Goal: Information Seeking & Learning: Learn about a topic

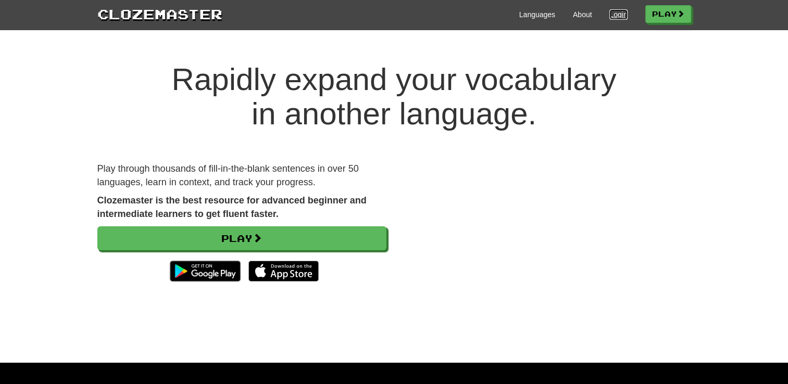
click at [609, 15] on link "Login" at bounding box center [618, 14] width 18 height 10
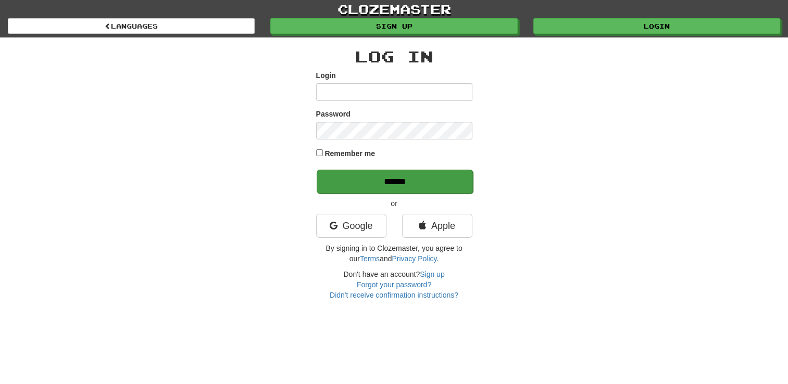
type input "**********"
click at [383, 174] on input "******" at bounding box center [395, 182] width 156 height 24
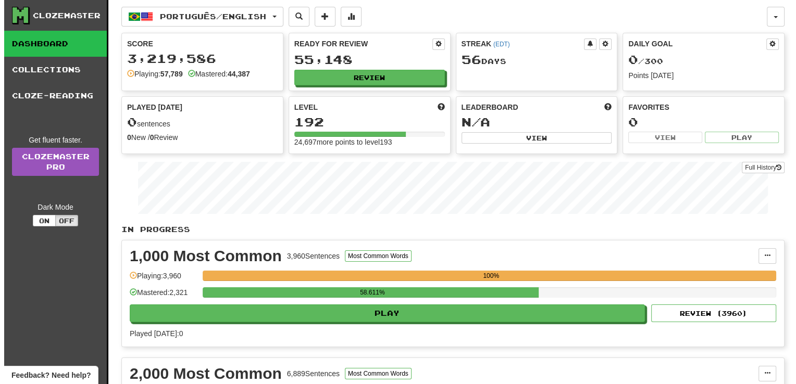
scroll to position [336, 0]
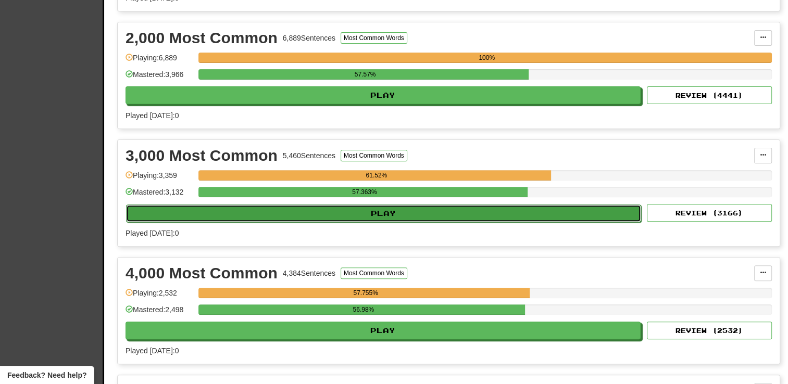
click at [386, 212] on button "Play" at bounding box center [383, 214] width 515 height 18
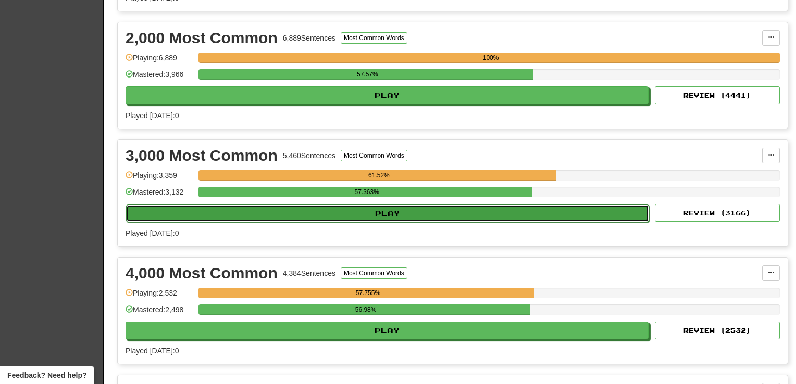
select select "**"
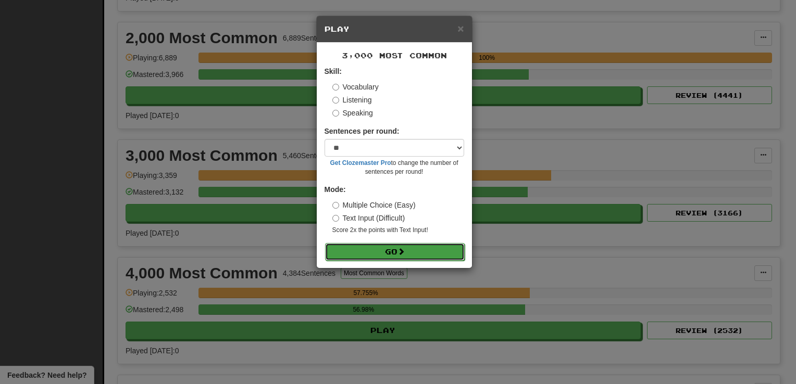
click at [376, 256] on button "Go" at bounding box center [395, 252] width 140 height 18
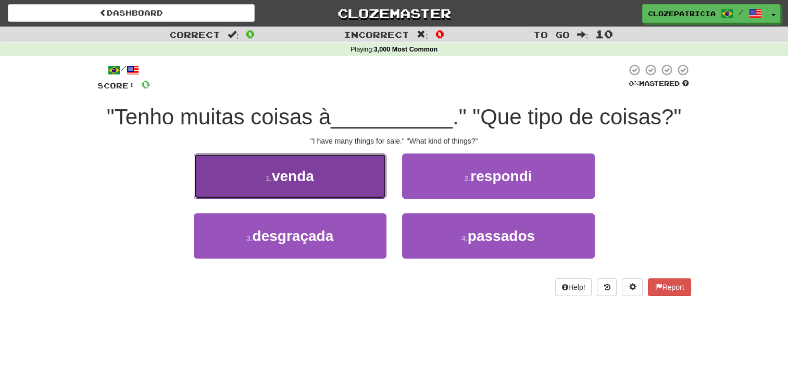
click at [325, 168] on button "1 . venda" at bounding box center [290, 176] width 193 height 45
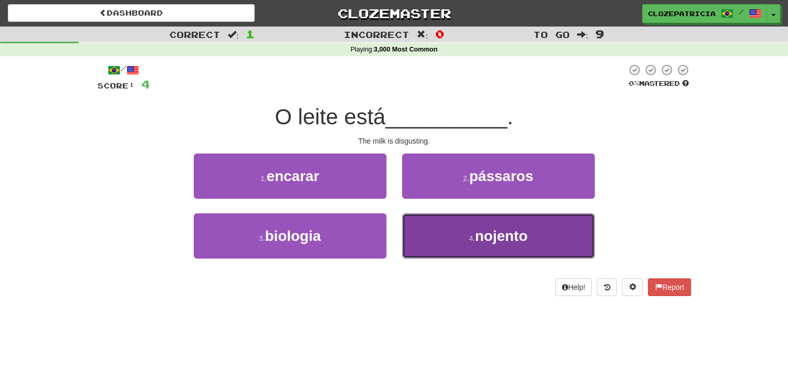
click at [443, 246] on button "4 . nojento" at bounding box center [498, 236] width 193 height 45
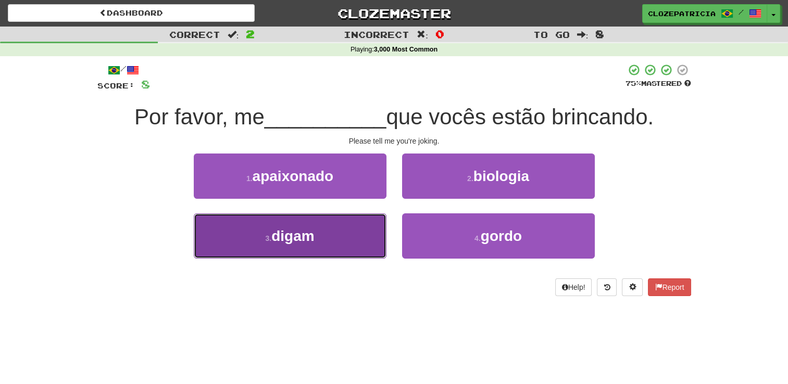
click at [334, 237] on button "3 . digam" at bounding box center [290, 236] width 193 height 45
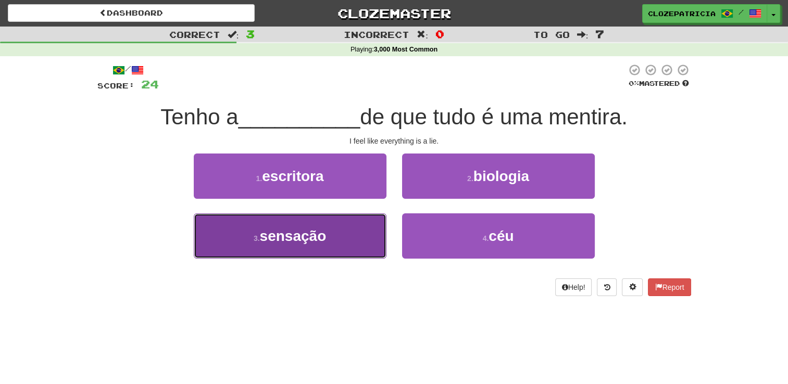
click at [334, 238] on button "3 . sensação" at bounding box center [290, 236] width 193 height 45
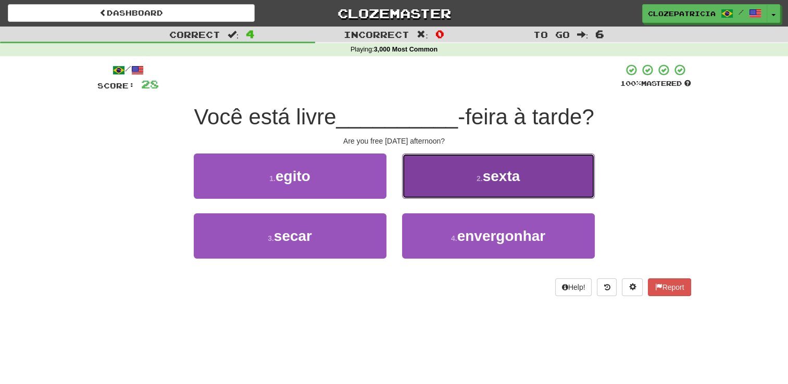
click at [468, 172] on button "2 . sexta" at bounding box center [498, 176] width 193 height 45
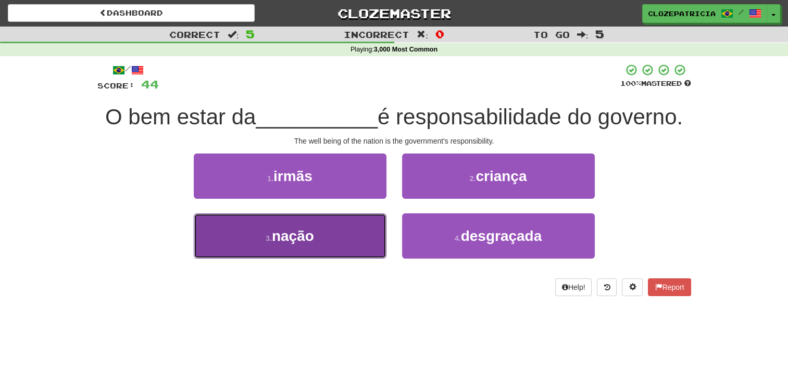
click at [349, 229] on button "3 . nação" at bounding box center [290, 236] width 193 height 45
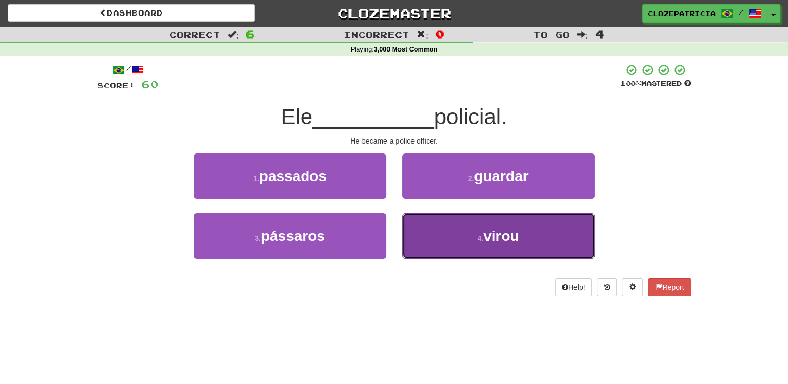
click at [438, 238] on button "4 . virou" at bounding box center [498, 236] width 193 height 45
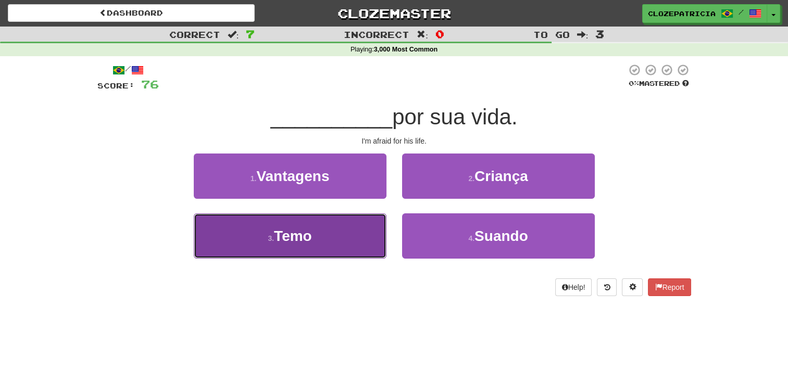
click at [347, 232] on button "3 . Temo" at bounding box center [290, 236] width 193 height 45
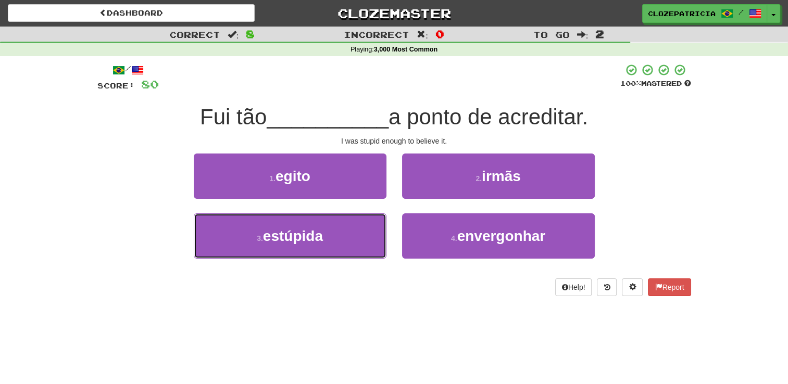
click at [347, 232] on button "3 . estúpida" at bounding box center [290, 236] width 193 height 45
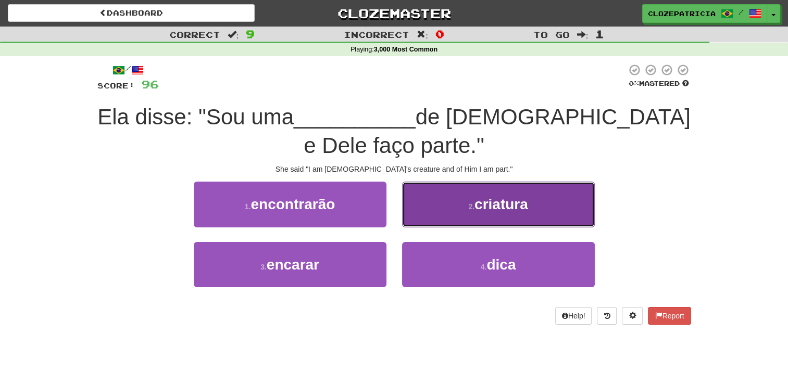
click at [463, 214] on button "2 . criatura" at bounding box center [498, 204] width 193 height 45
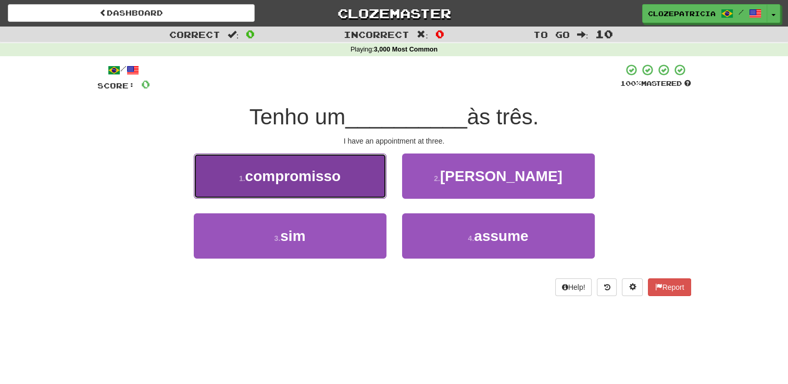
click at [359, 185] on button "1 . compromisso" at bounding box center [290, 176] width 193 height 45
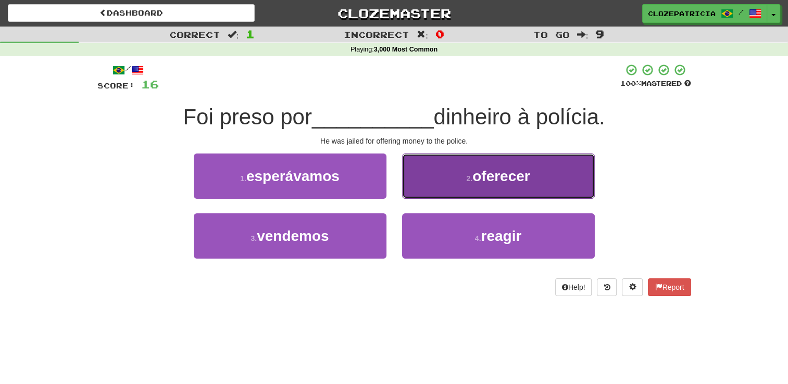
click at [467, 178] on small "2 ." at bounding box center [469, 179] width 6 height 8
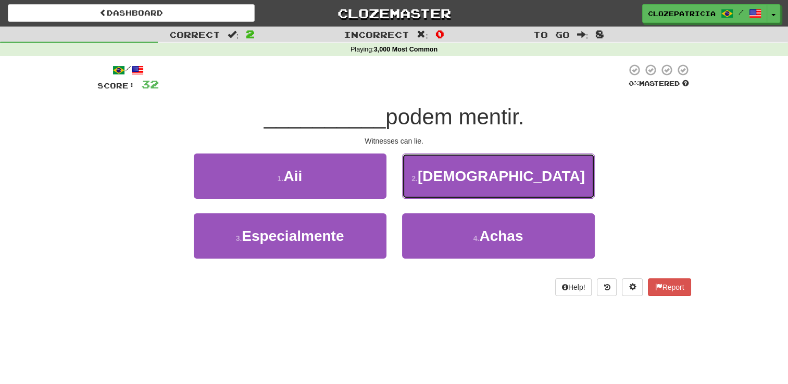
click at [467, 178] on span "Testemunhas" at bounding box center [501, 176] width 167 height 16
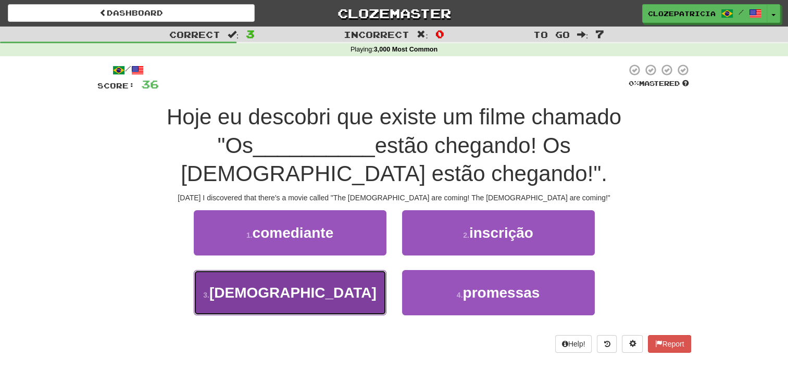
click at [323, 270] on button "3 . russos" at bounding box center [290, 292] width 193 height 45
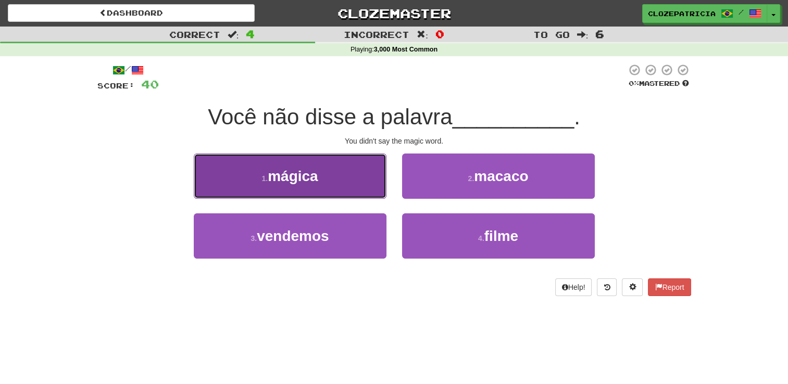
click at [324, 180] on button "1 . mágica" at bounding box center [290, 176] width 193 height 45
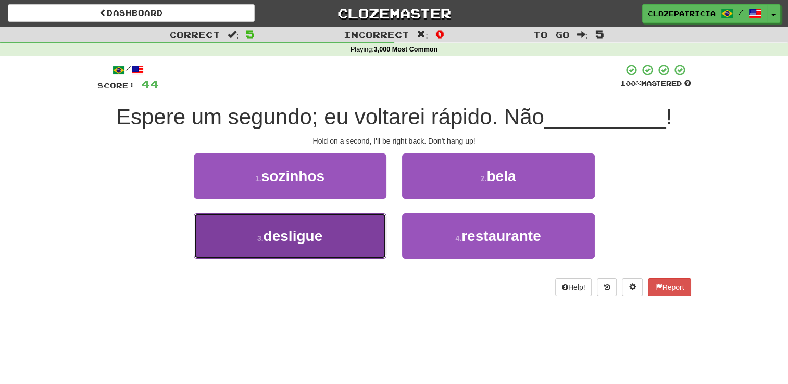
click at [300, 230] on span "desligue" at bounding box center [293, 236] width 59 height 16
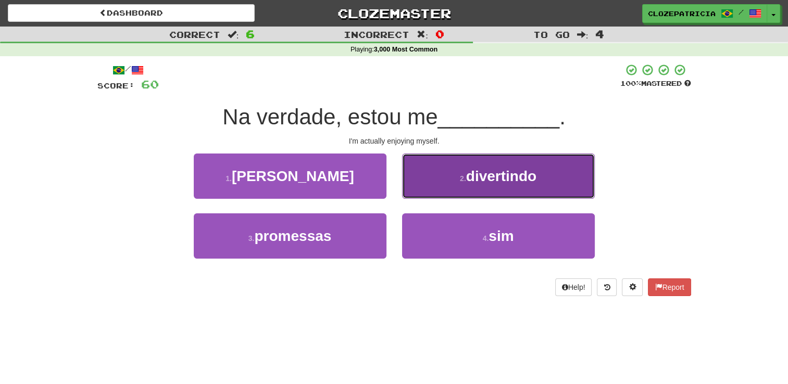
click at [456, 173] on button "2 . divertindo" at bounding box center [498, 176] width 193 height 45
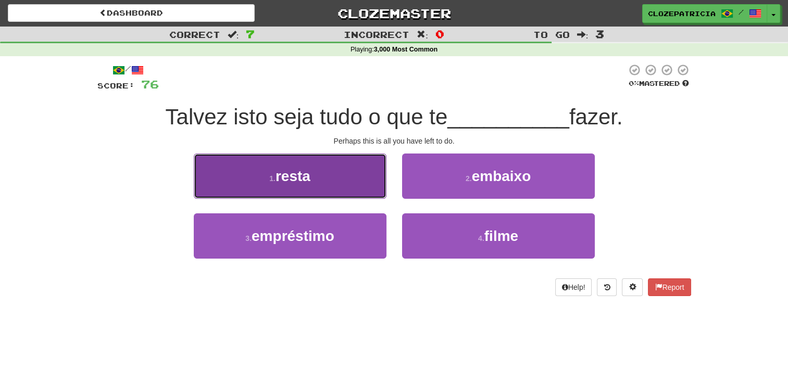
click at [330, 172] on button "1 . resta" at bounding box center [290, 176] width 193 height 45
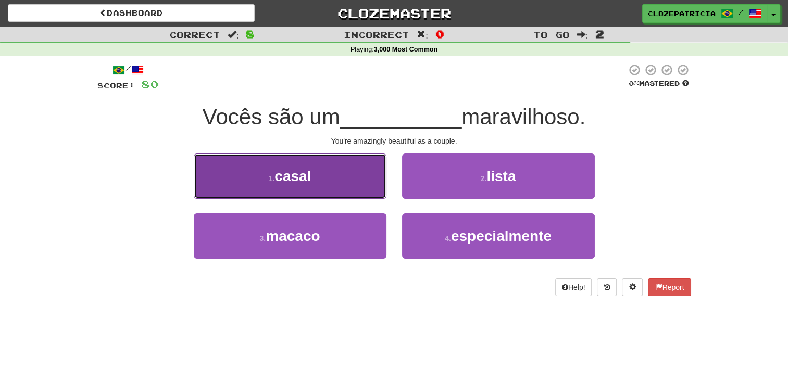
click at [329, 173] on button "1 . casal" at bounding box center [290, 176] width 193 height 45
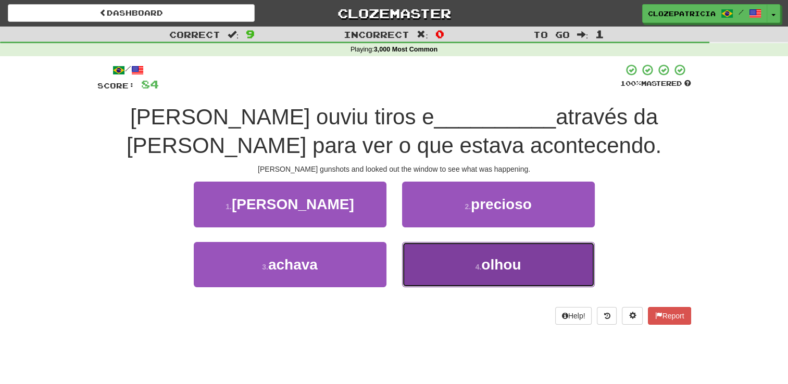
click at [458, 269] on button "4 . olhou" at bounding box center [498, 264] width 193 height 45
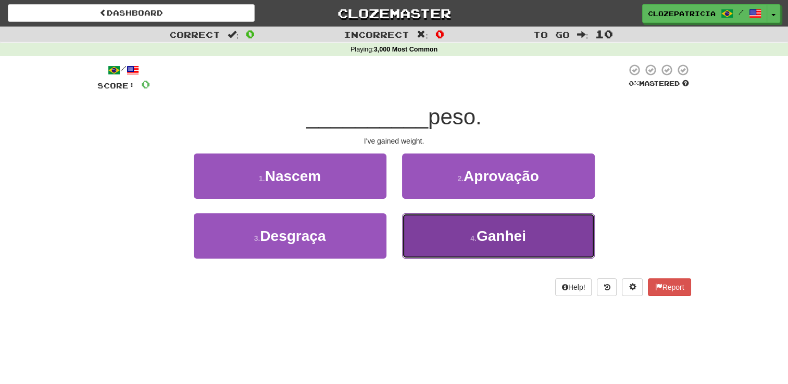
click at [453, 237] on button "4 . Ganhei" at bounding box center [498, 236] width 193 height 45
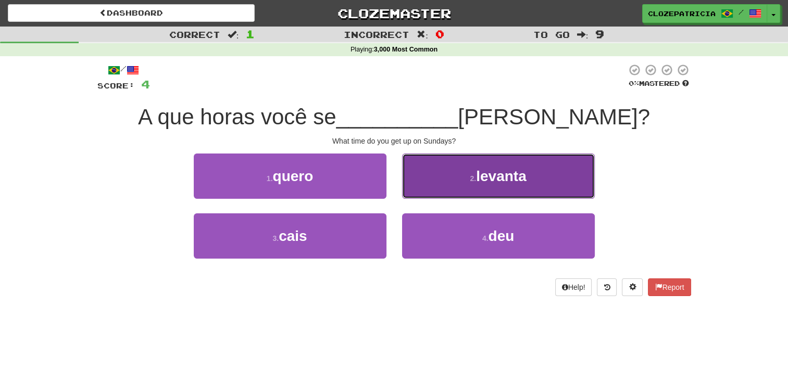
click at [487, 167] on button "2 . levanta" at bounding box center [498, 176] width 193 height 45
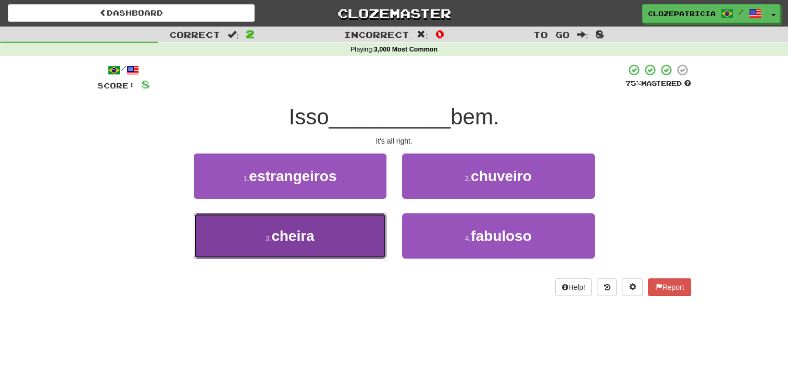
click at [339, 233] on button "3 . cheira" at bounding box center [290, 236] width 193 height 45
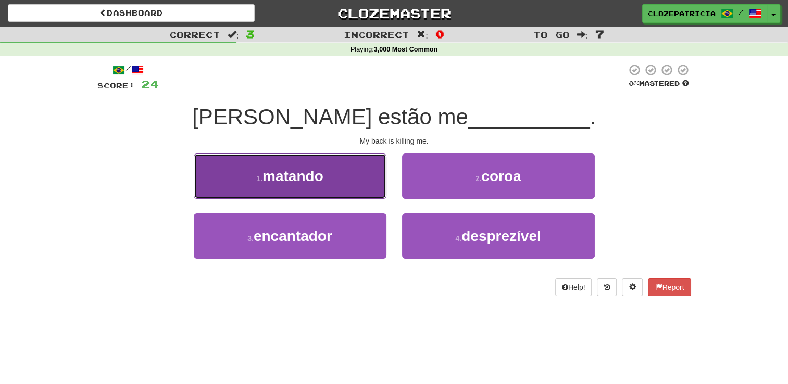
click at [335, 186] on button "1 . matando" at bounding box center [290, 176] width 193 height 45
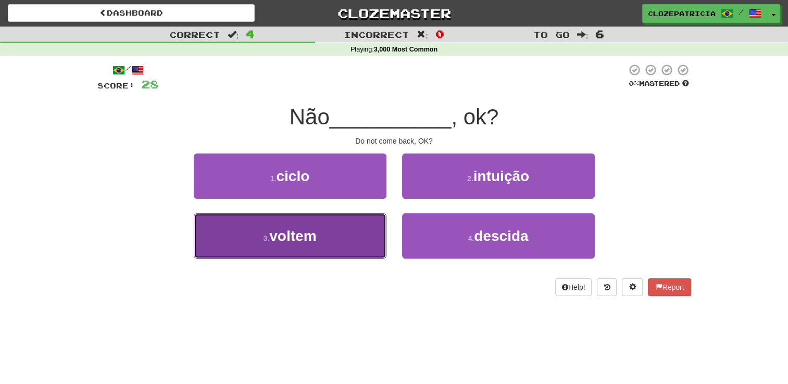
click at [298, 235] on span "voltem" at bounding box center [292, 236] width 47 height 16
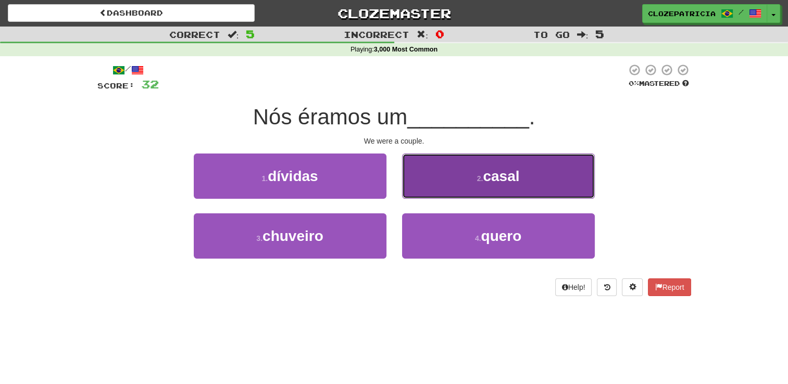
click at [506, 168] on span "casal" at bounding box center [501, 176] width 36 height 16
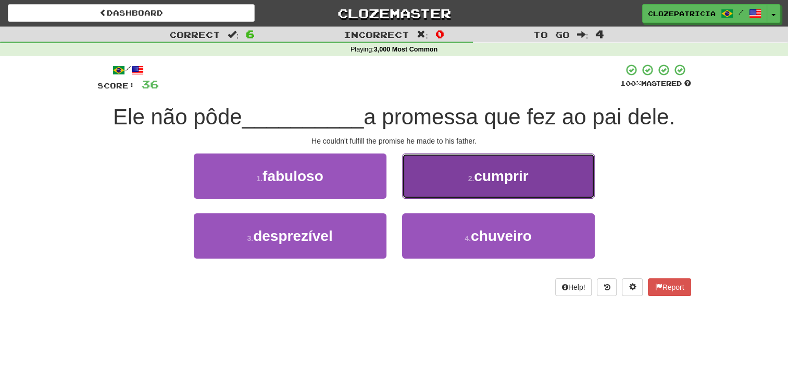
click at [450, 175] on button "2 . cumprir" at bounding box center [498, 176] width 193 height 45
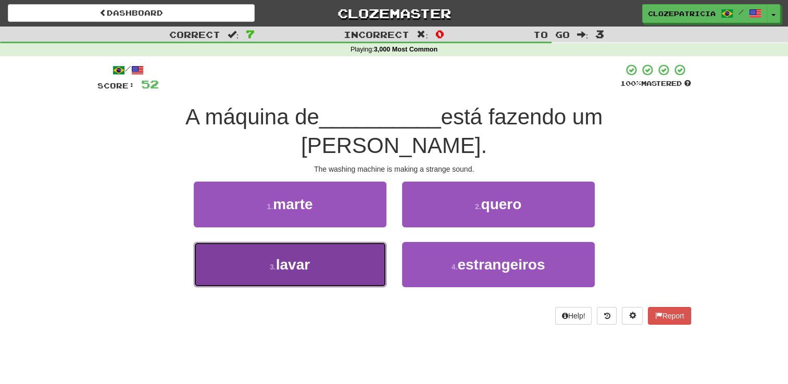
click at [317, 258] on button "3 . lavar" at bounding box center [290, 264] width 193 height 45
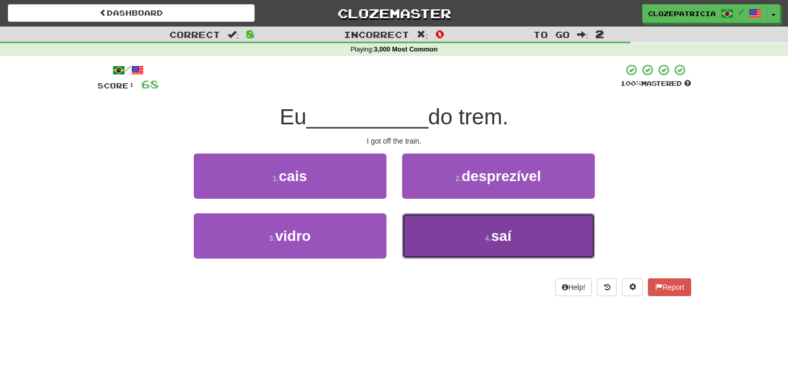
click at [471, 234] on button "4 . saí" at bounding box center [498, 236] width 193 height 45
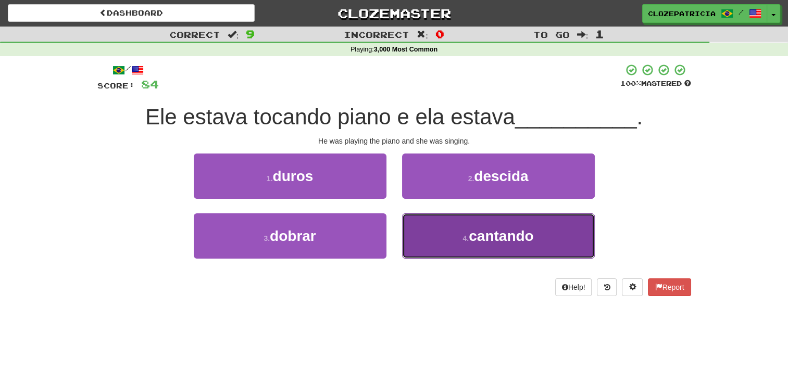
click at [463, 239] on small "4 ." at bounding box center [466, 238] width 6 height 8
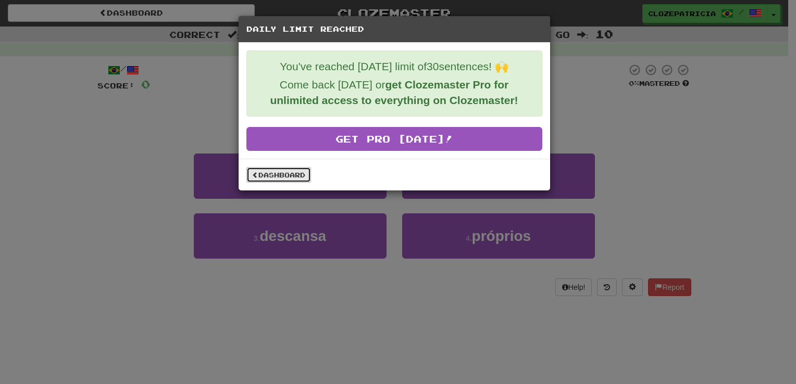
click at [284, 168] on link "Dashboard" at bounding box center [278, 175] width 65 height 16
